Goal: Transaction & Acquisition: Purchase product/service

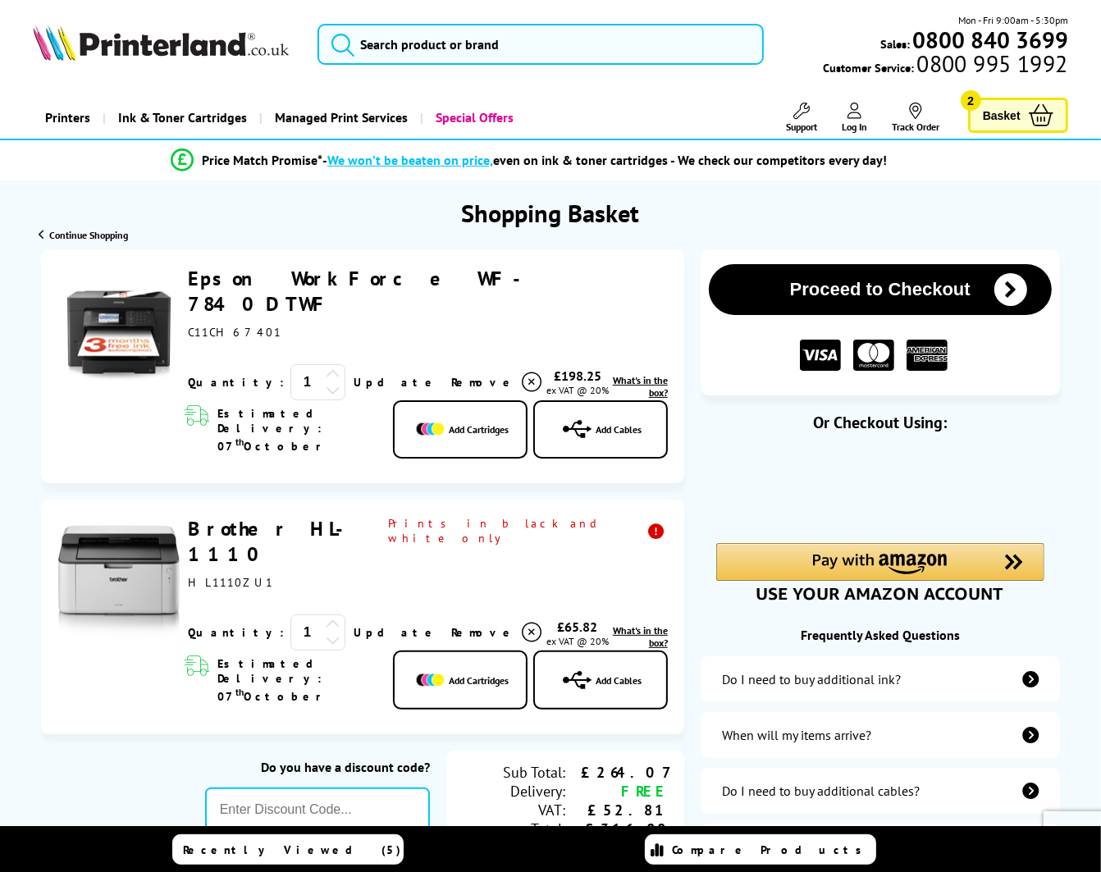
click at [451, 375] on span "Remove" at bounding box center [483, 382] width 65 height 15
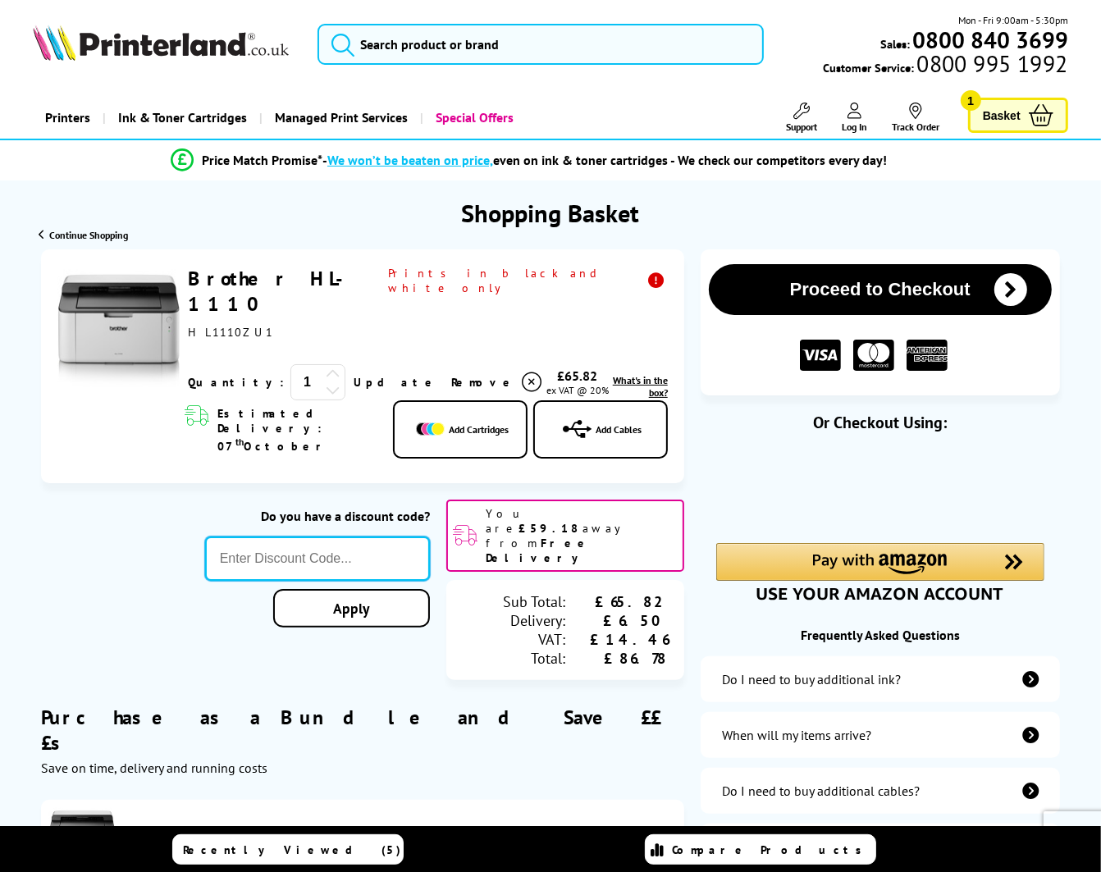
click at [299, 537] on input "text" at bounding box center [317, 559] width 225 height 44
type input "laser10"
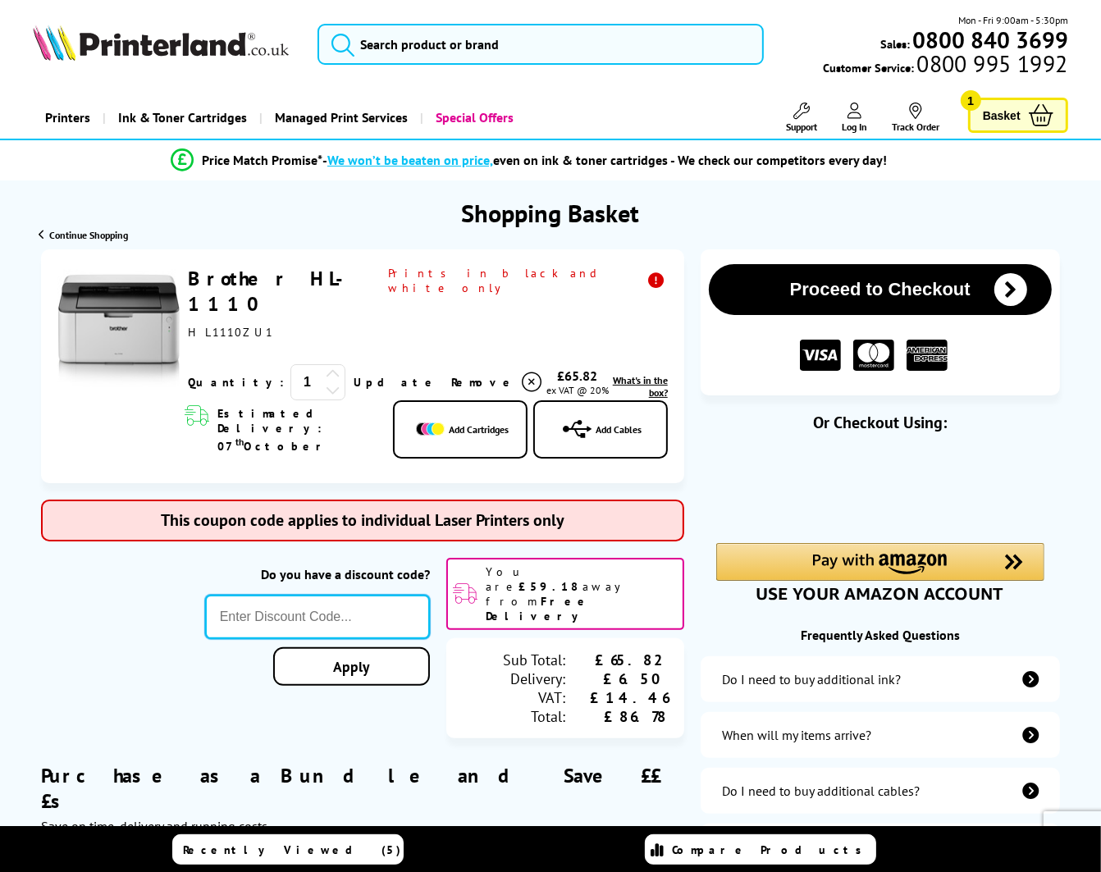
click at [266, 595] on input "text" at bounding box center [317, 617] width 225 height 44
type input "printer5"
click at [363, 642] on div "Proceed to Checkout Shopping Basket ex VAT @ 20% 1 Update ex VAT @ 20%" at bounding box center [550, 639] width 1101 height 781
